Goal: Find specific page/section: Find specific page/section

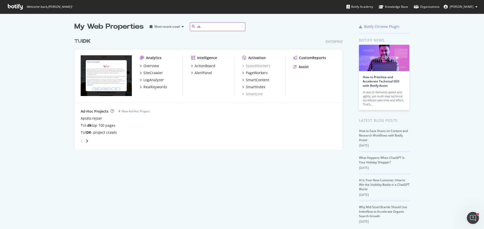
scroll to position [115, 268]
type input "dk"
click at [154, 81] on div "LogAnalyzer" at bounding box center [153, 80] width 20 height 5
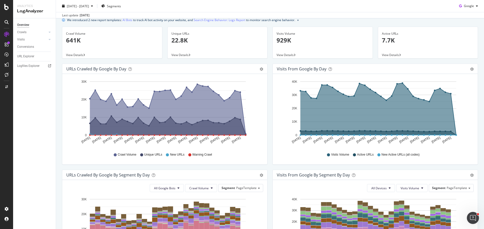
scroll to position [26, 0]
